Goal: Book appointment/travel/reservation

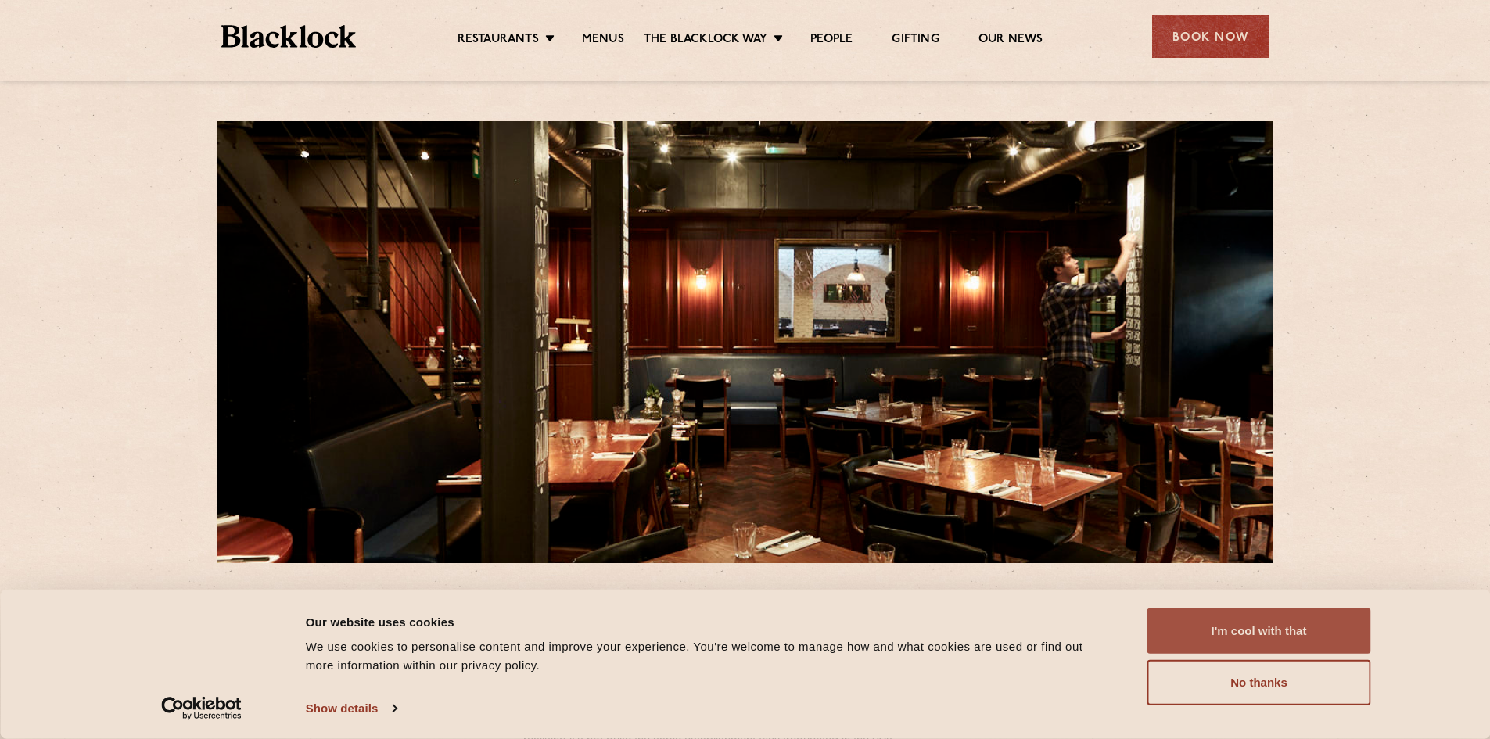
click at [1332, 627] on button "I'm cool with that" at bounding box center [1260, 631] width 224 height 45
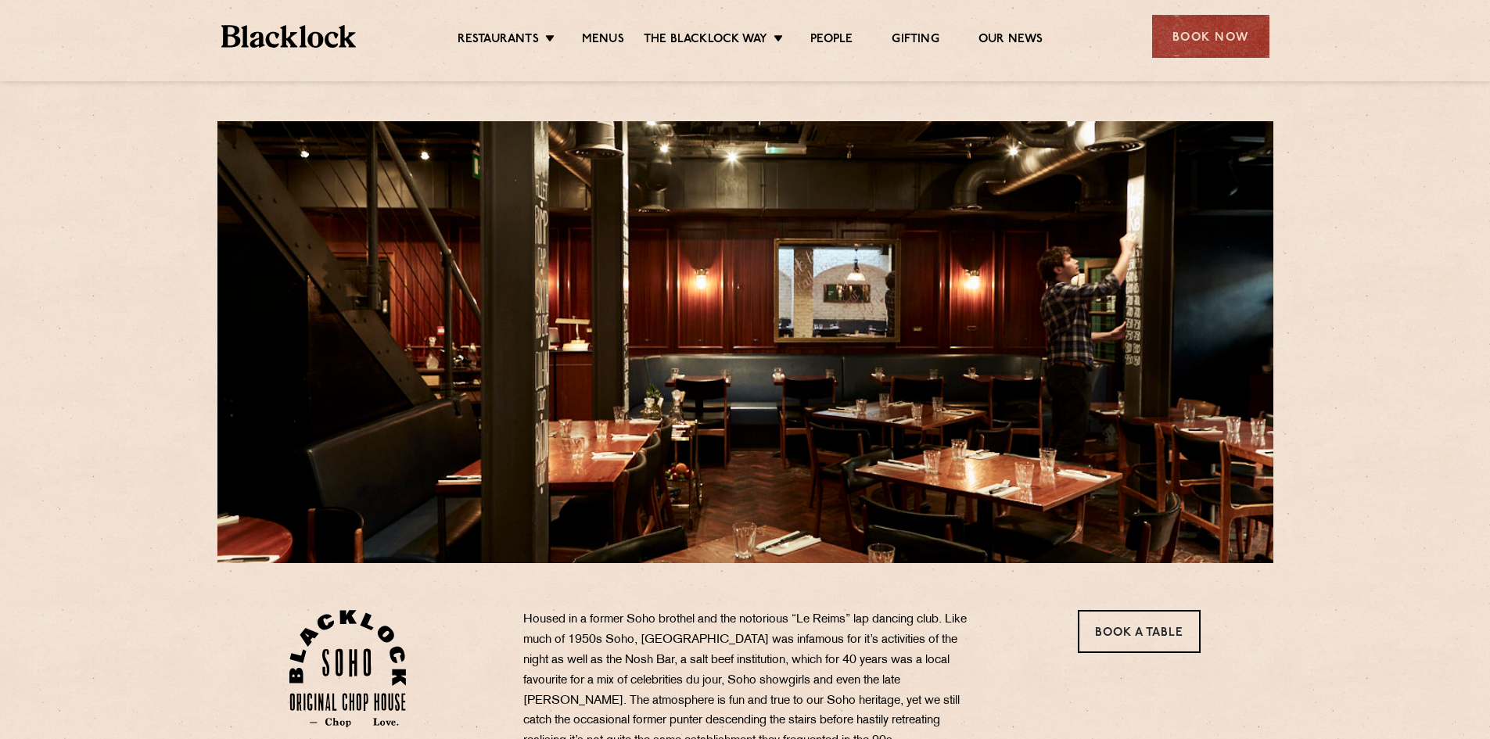
click at [591, 27] on ul "Restaurants [GEOGRAPHIC_DATA] [GEOGRAPHIC_DATA] [GEOGRAPHIC_DATA] [GEOGRAPHIC_D…" at bounding box center [750, 36] width 788 height 25
click at [592, 38] on link "Menus" at bounding box center [603, 40] width 42 height 17
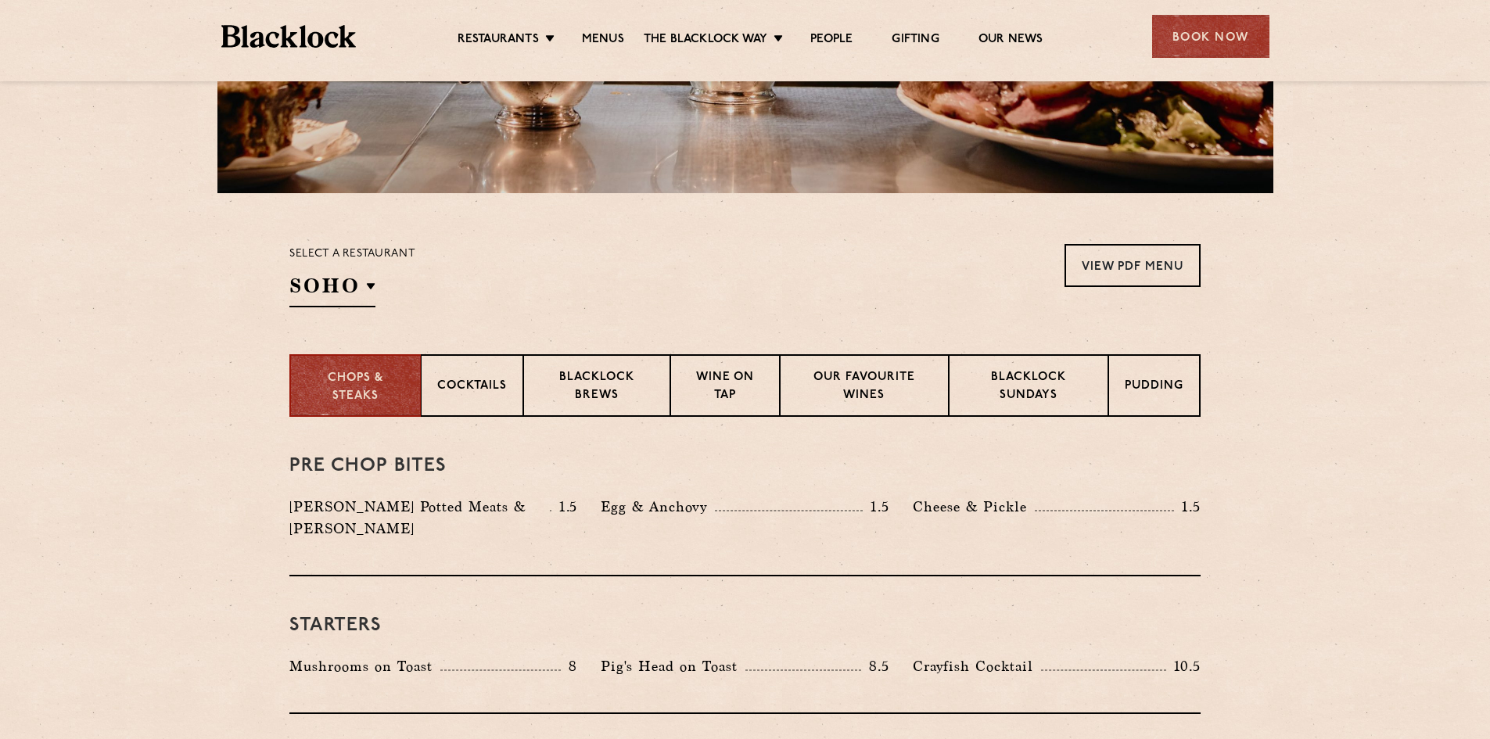
scroll to position [391, 0]
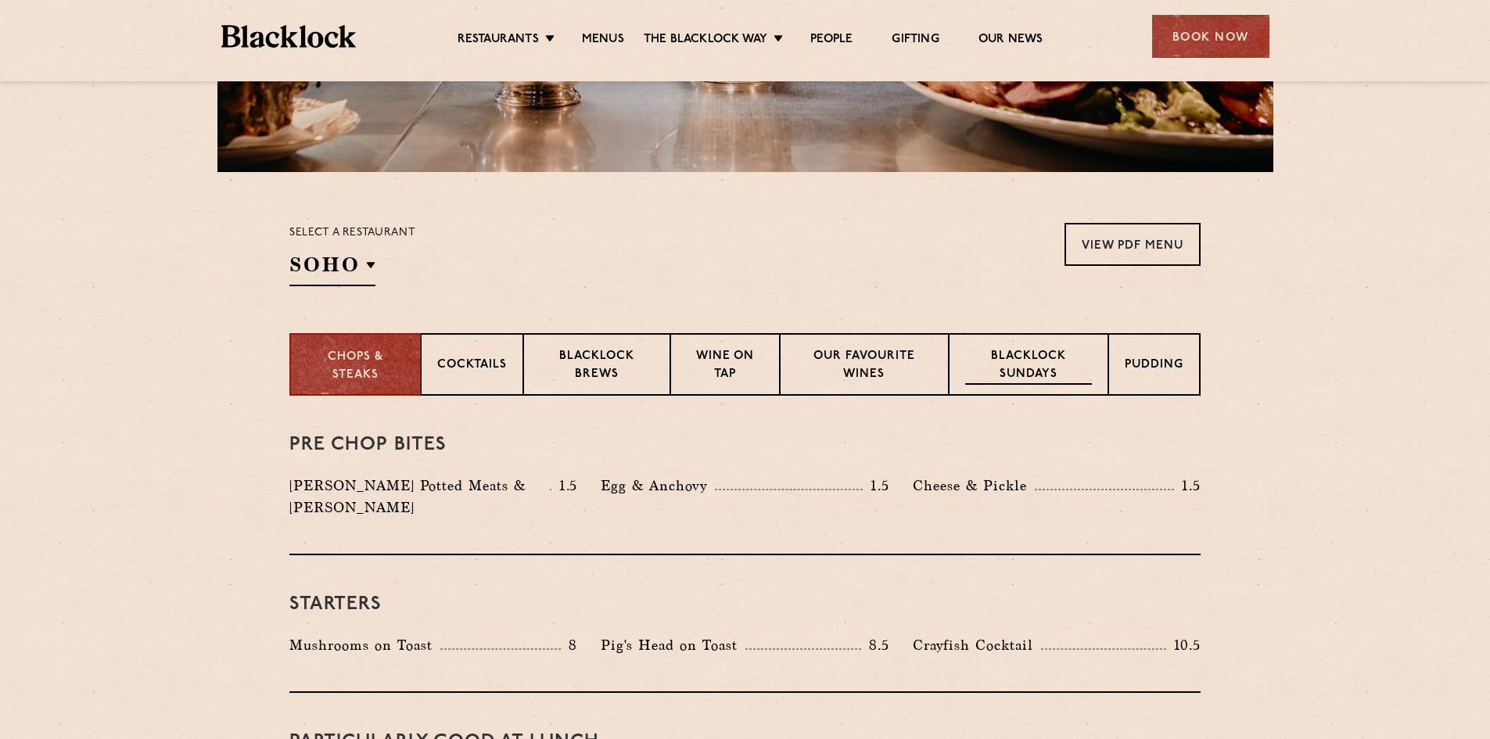
click at [1053, 365] on p "Blacklock Sundays" at bounding box center [1028, 366] width 127 height 37
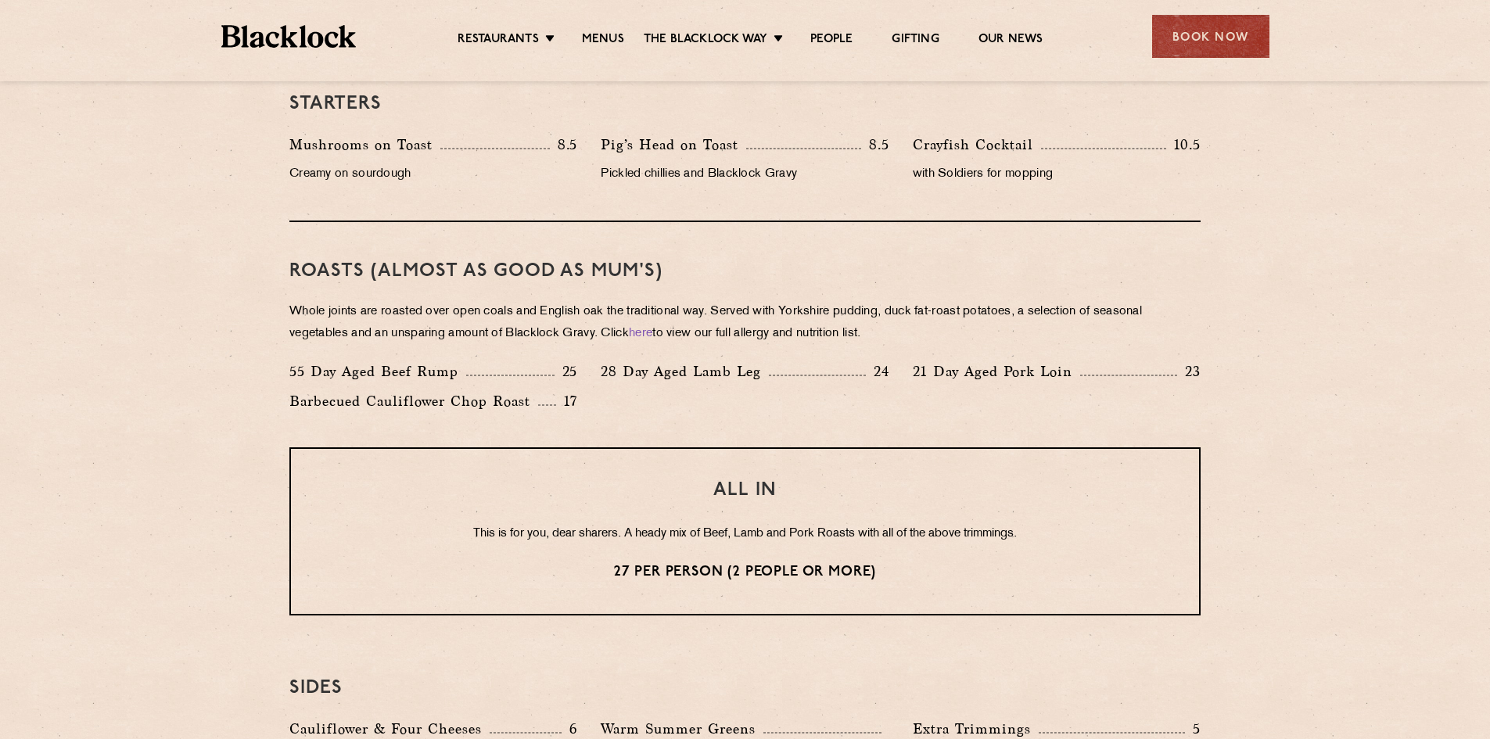
scroll to position [939, 0]
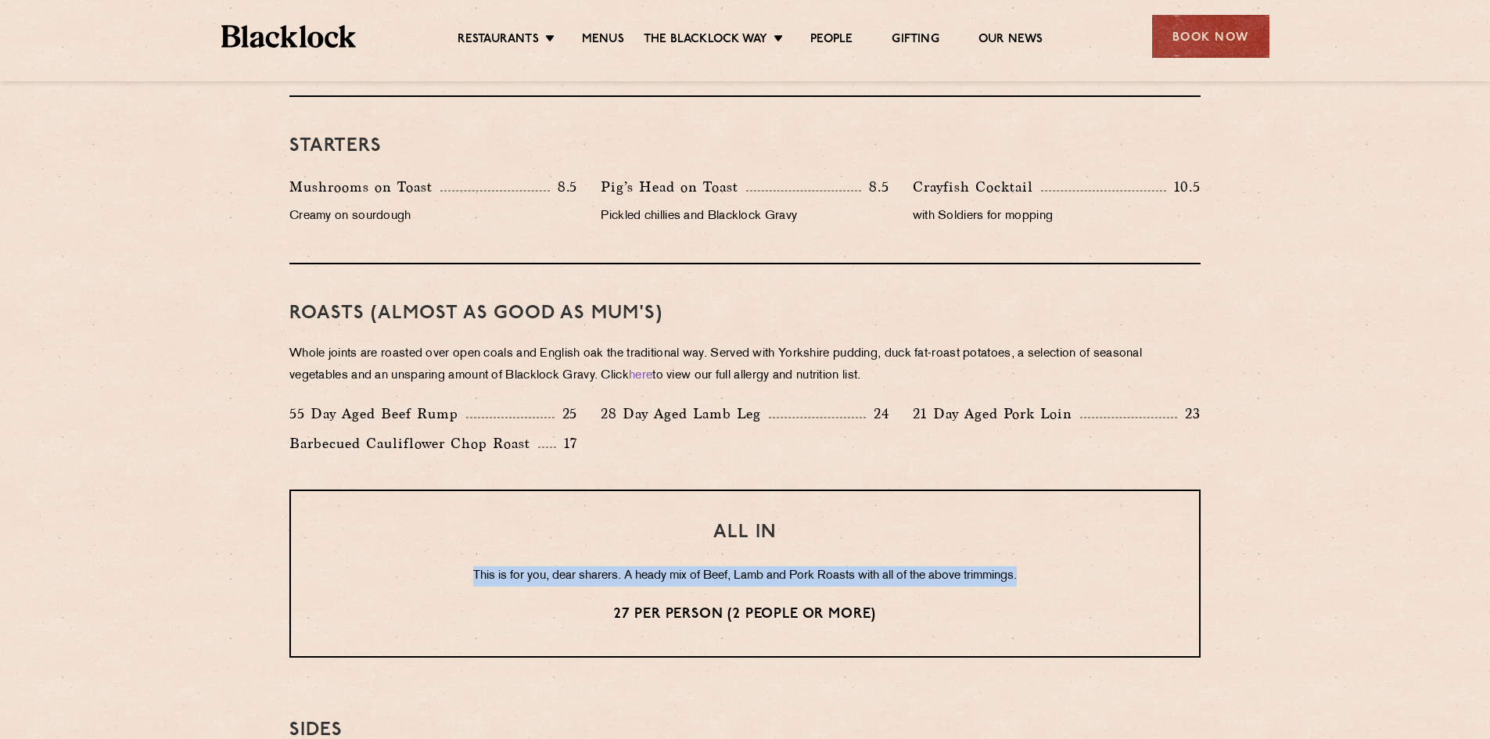
drag, startPoint x: 1043, startPoint y: 585, endPoint x: 408, endPoint y: 580, distance: 635.3
click at [408, 580] on p "This is for you, dear sharers. A heady mix of Beef, Lamb and Pork Roasts with a…" at bounding box center [745, 576] width 846 height 20
copy p "This is for you, dear sharers. A heady mix of Beef, Lamb and Pork Roasts with a…"
click at [940, 570] on p "This is for you, dear sharers. A heady mix of Beef, Lamb and Pork Roasts with a…" at bounding box center [745, 576] width 846 height 20
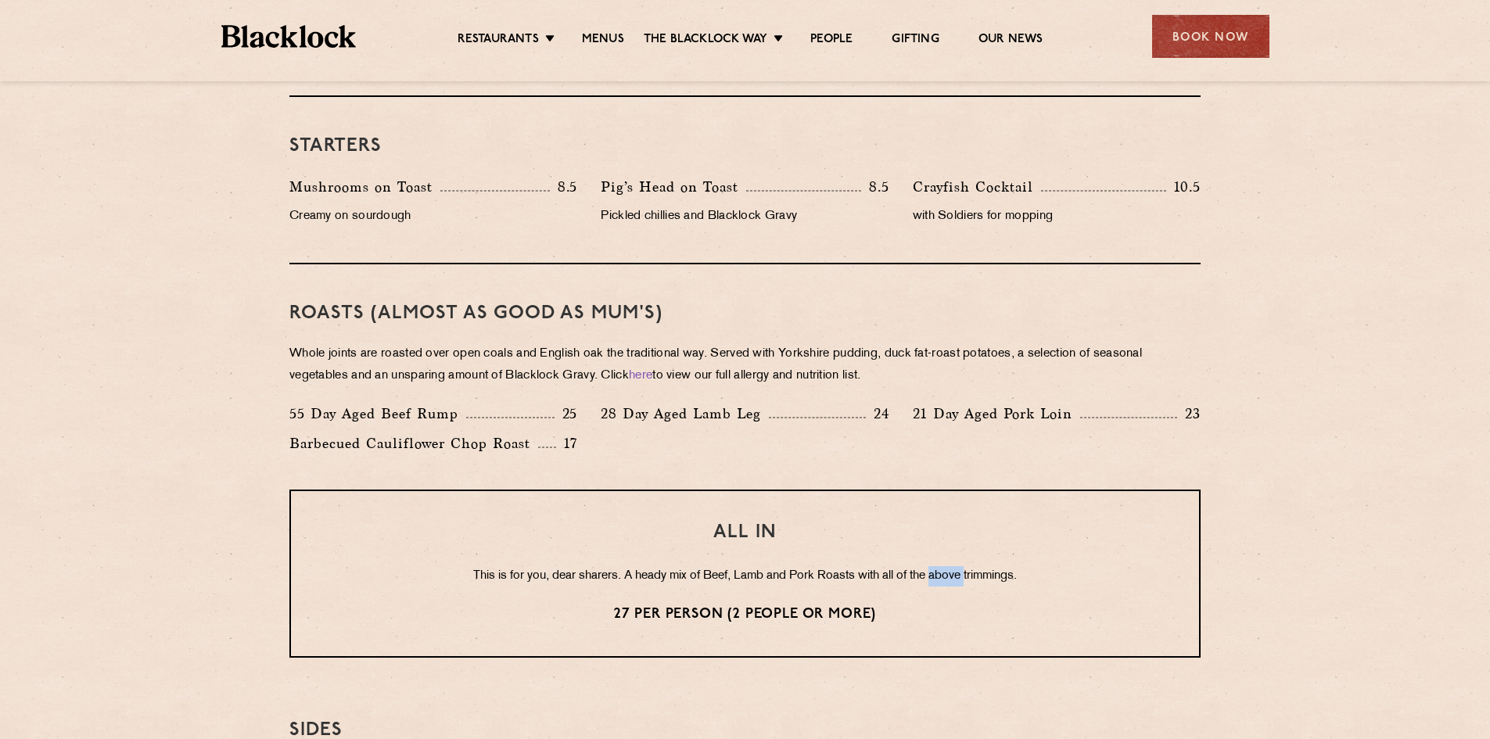
click at [940, 570] on p "This is for you, dear sharers. A heady mix of Beef, Lamb and Pork Roasts with a…" at bounding box center [745, 576] width 846 height 20
click at [349, 577] on p "This is for you, dear sharers. A heady mix of Beef, Lamb and Pork Roasts with a…" at bounding box center [745, 576] width 846 height 20
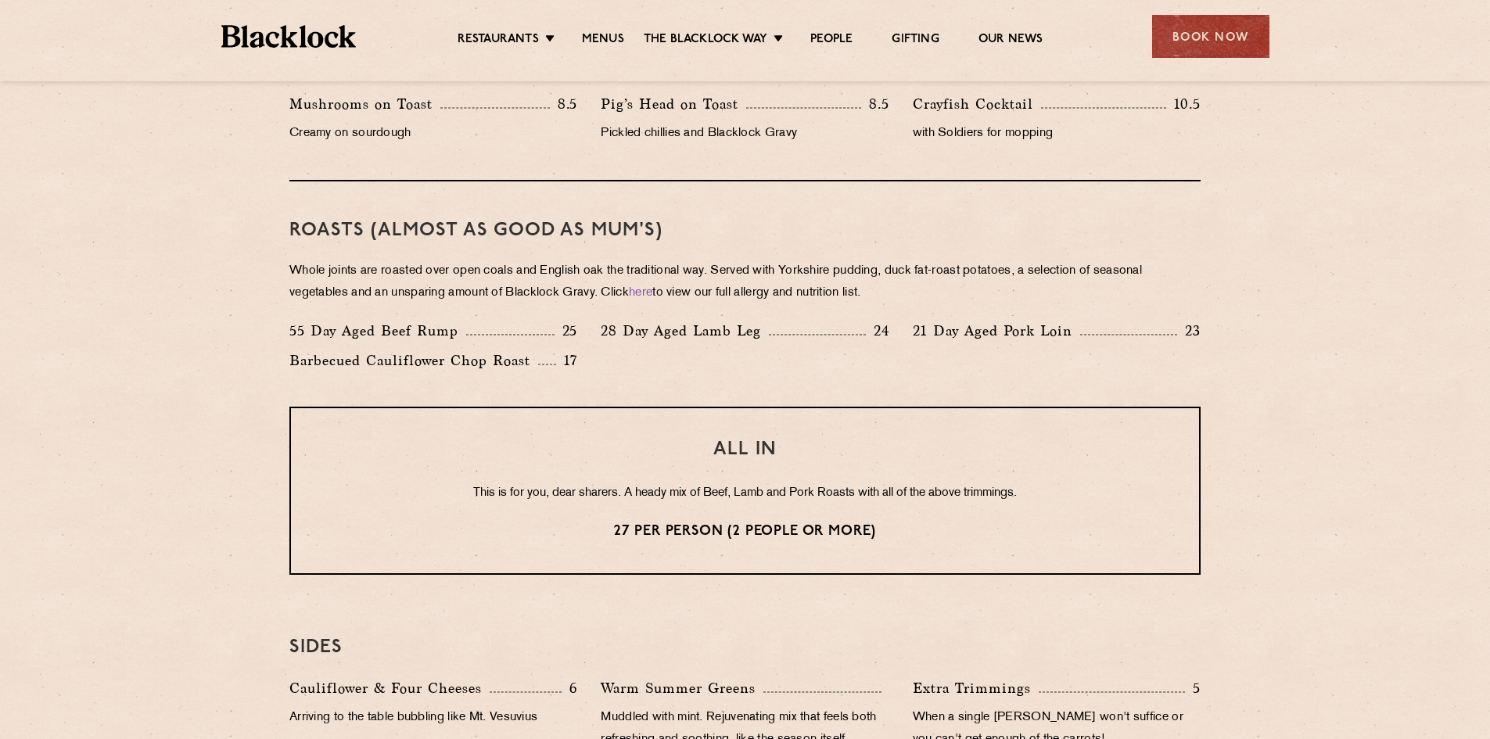
scroll to position [1017, 0]
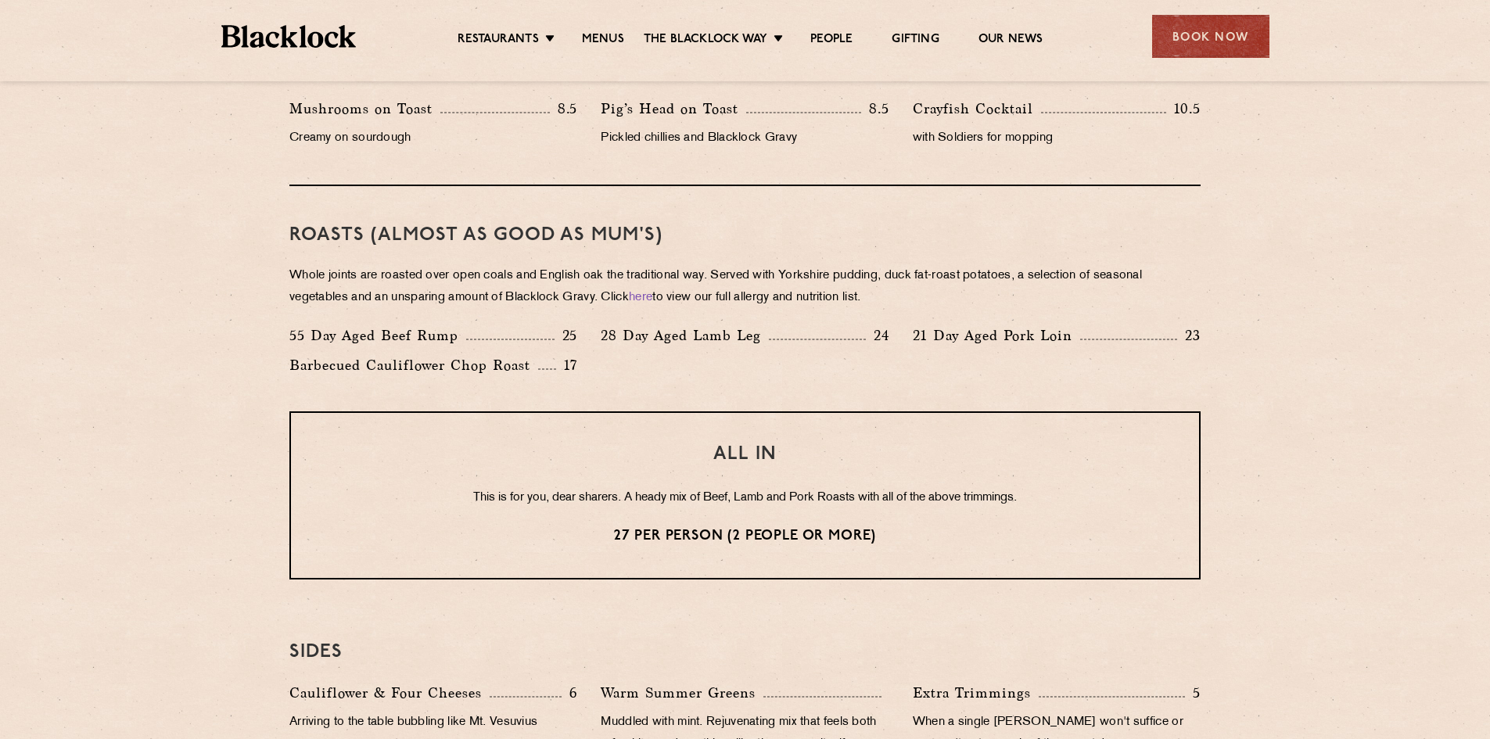
drag, startPoint x: 280, startPoint y: 274, endPoint x: 951, endPoint y: 299, distance: 671.7
click at [951, 299] on div "Eye openers If you had a big Saturday or need a little booster to kickstart you…" at bounding box center [745, 406] width 951 height 1273
copy p "Whole joints are roasted over open coals and English oak the traditional way. S…"
click at [1221, 326] on section "Eye openers If you had a big Saturday or need a little booster to kickstart you…" at bounding box center [745, 406] width 1490 height 1273
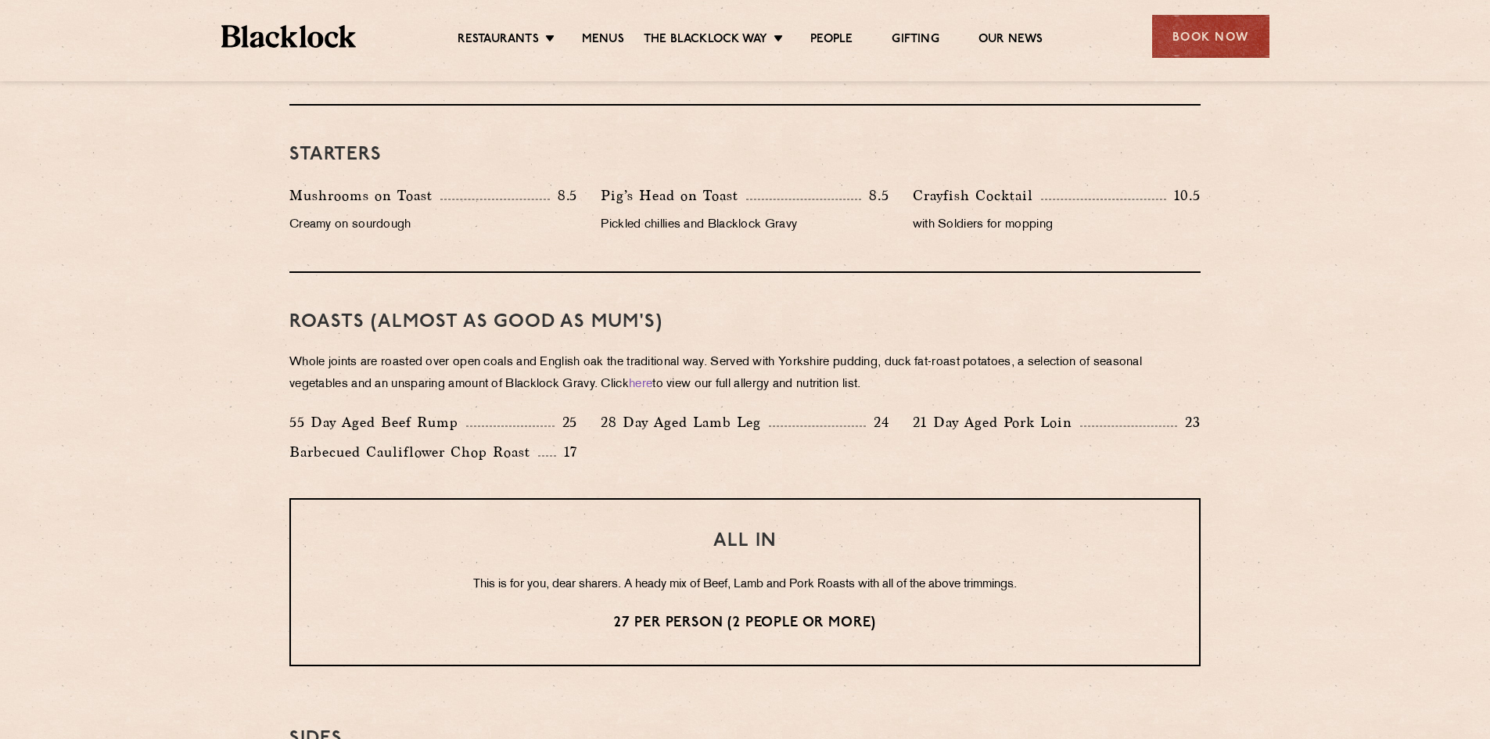
scroll to position [838, 0]
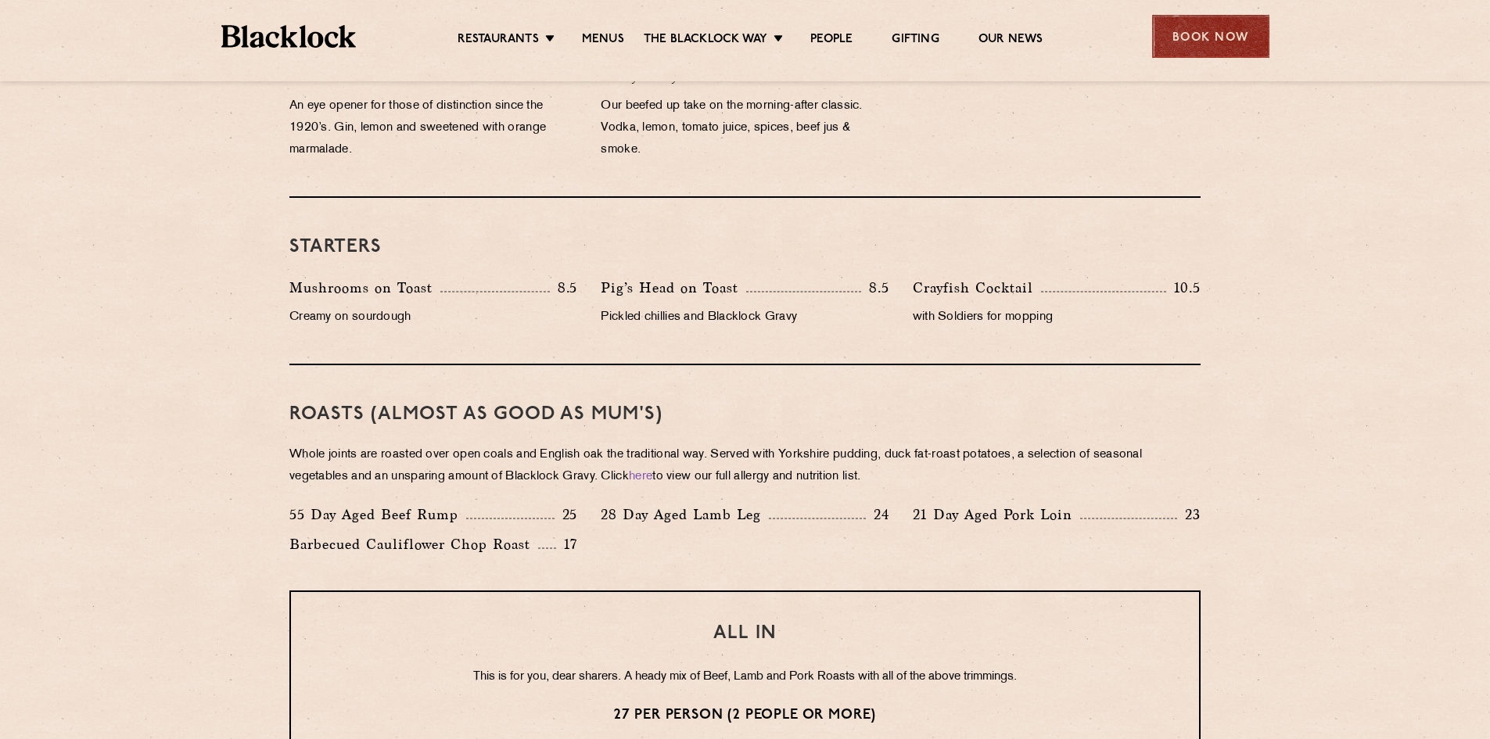
click at [1204, 36] on div "Book Now" at bounding box center [1210, 36] width 117 height 43
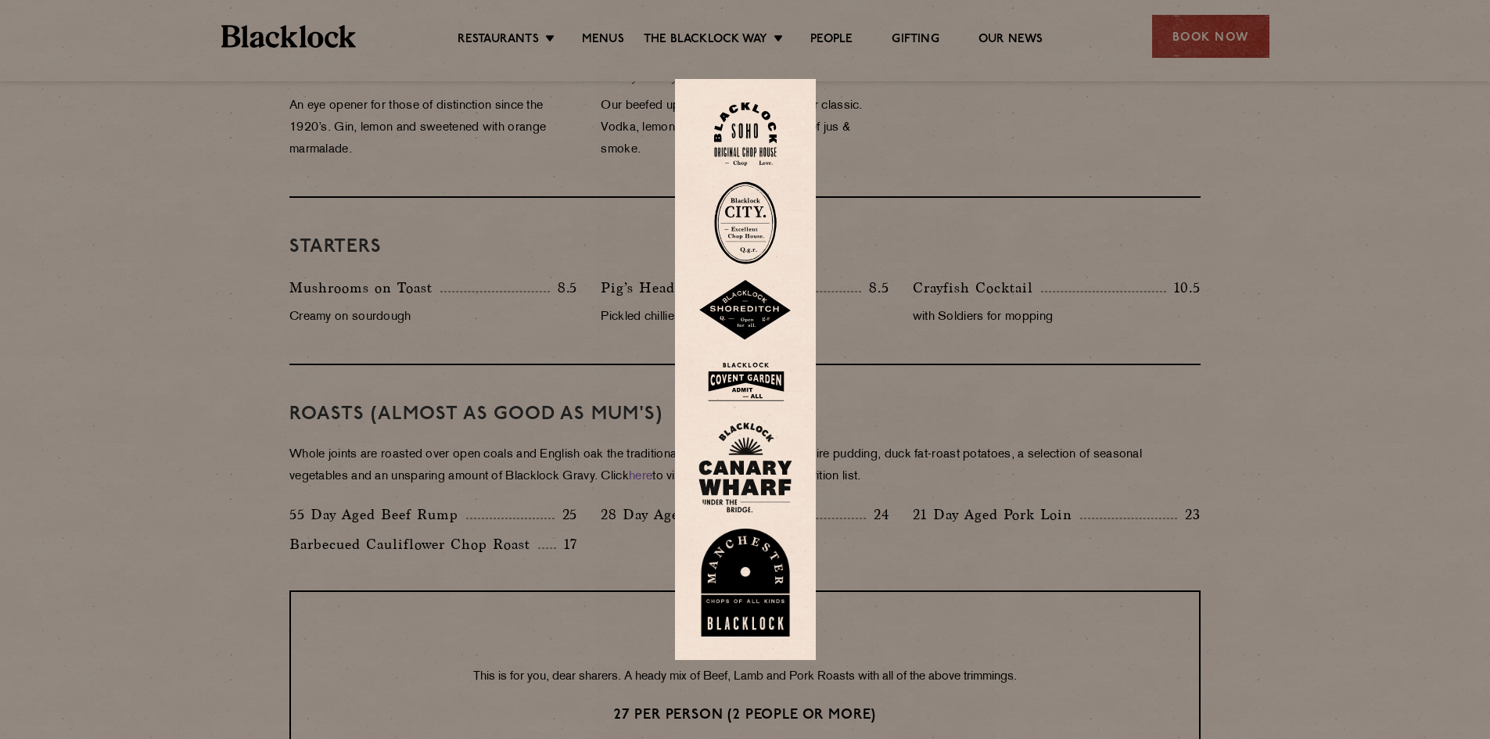
click at [756, 136] on img at bounding box center [745, 133] width 63 height 63
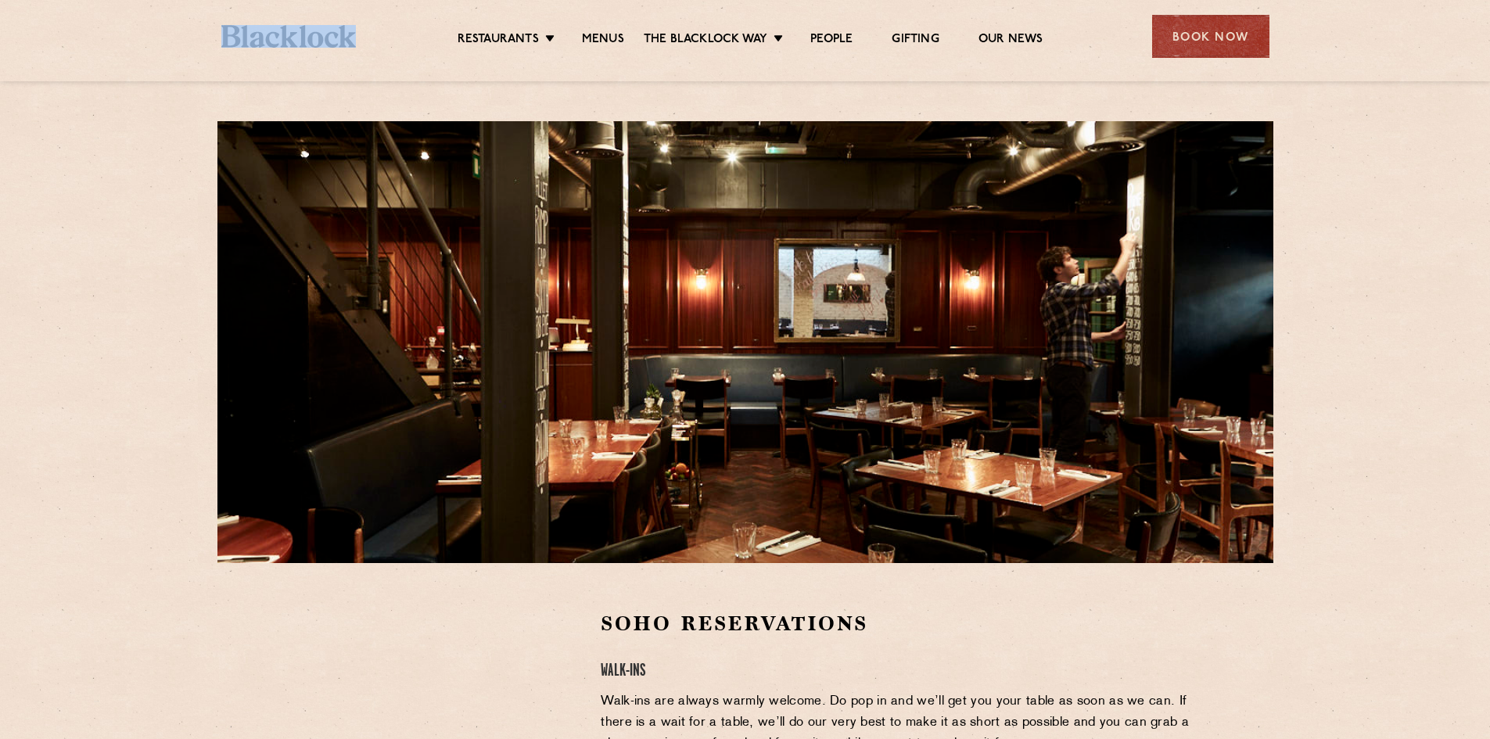
drag, startPoint x: 359, startPoint y: 45, endPoint x: 203, endPoint y: 45, distance: 155.7
click at [203, 45] on div "Restaurants Soho City Shoreditch Covent Garden Canary Wharf Manchester Birmingh…" at bounding box center [745, 35] width 1095 height 70
copy link
click at [1230, 39] on div "Book Now" at bounding box center [1210, 36] width 117 height 43
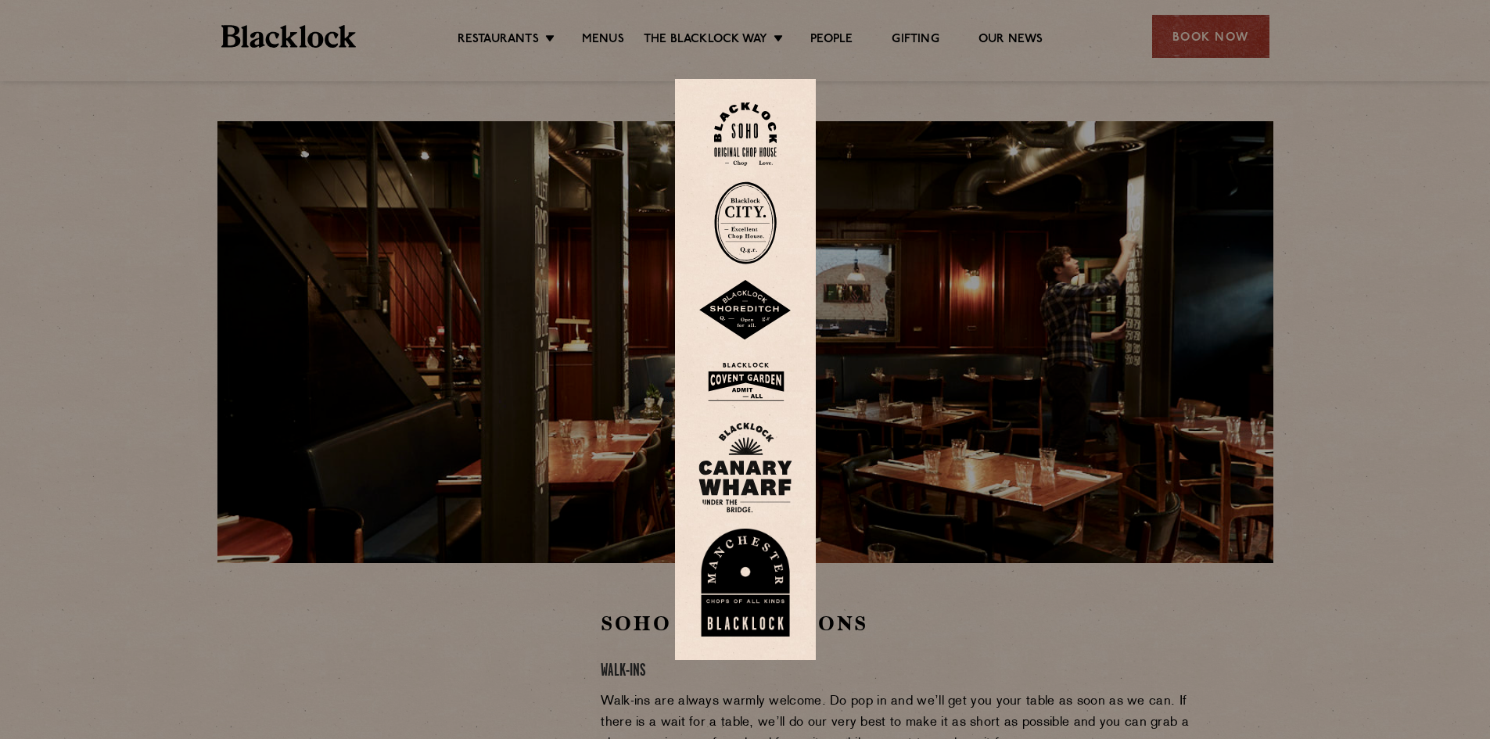
click at [1224, 407] on div at bounding box center [745, 369] width 1490 height 739
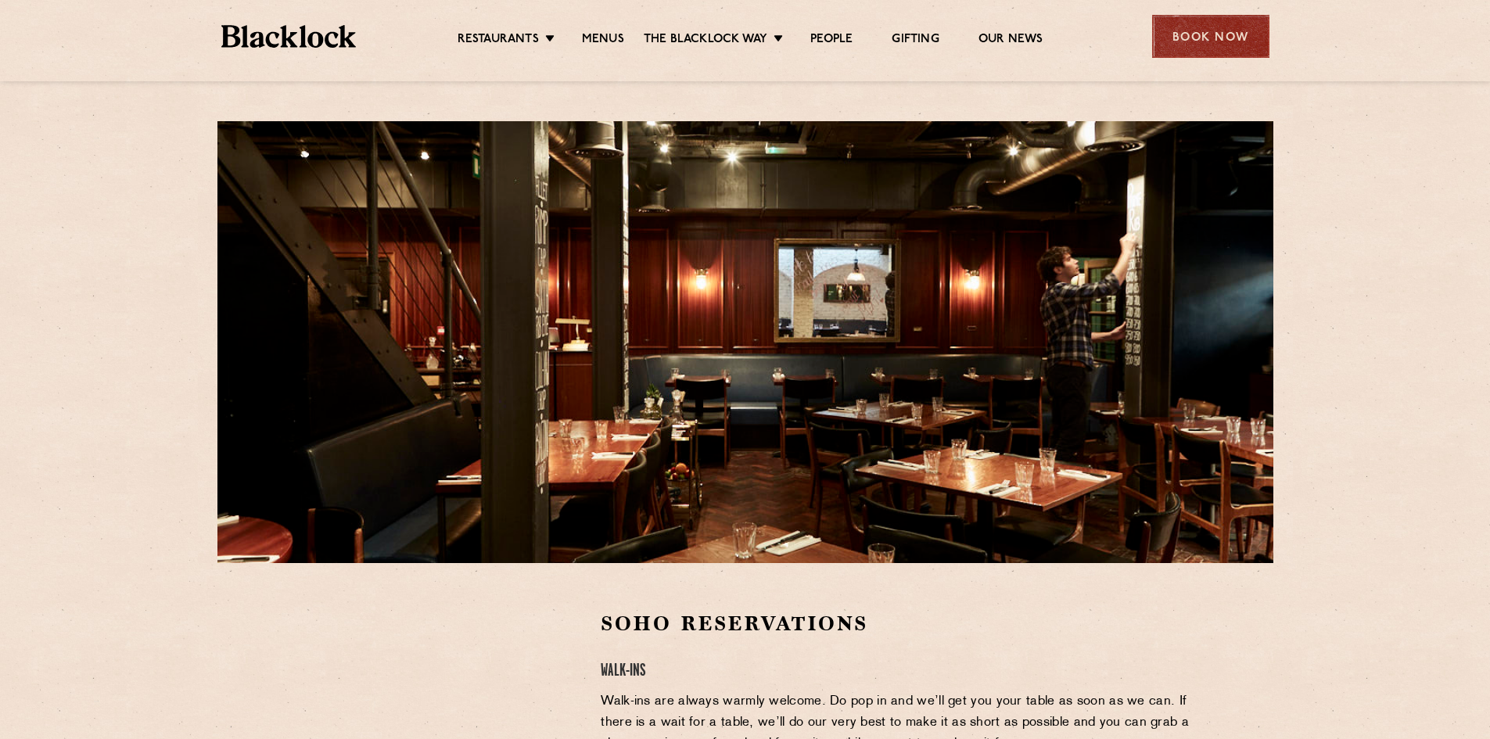
click at [1198, 45] on div "Book Now" at bounding box center [1210, 36] width 117 height 43
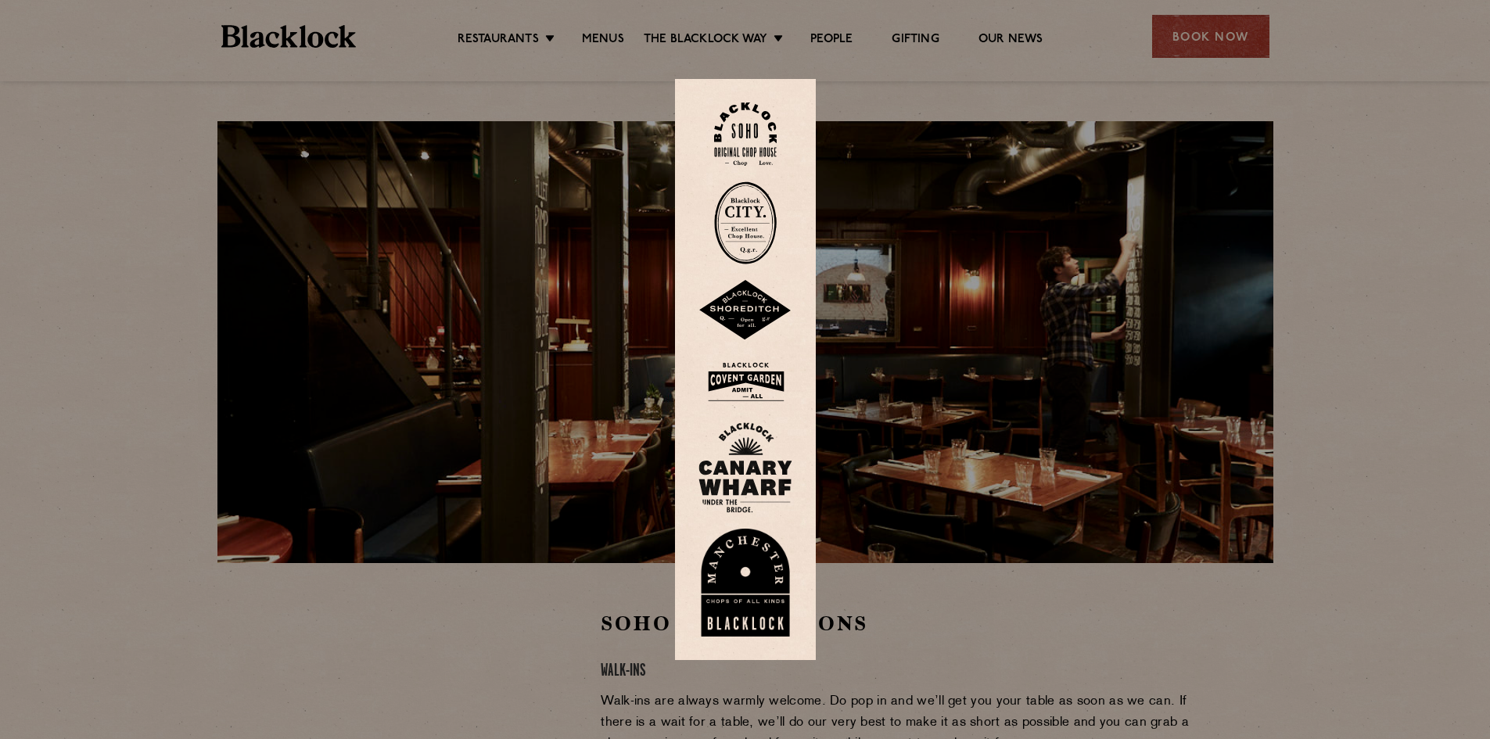
click at [759, 384] on img at bounding box center [746, 382] width 94 height 51
